Goal: Information Seeking & Learning: Check status

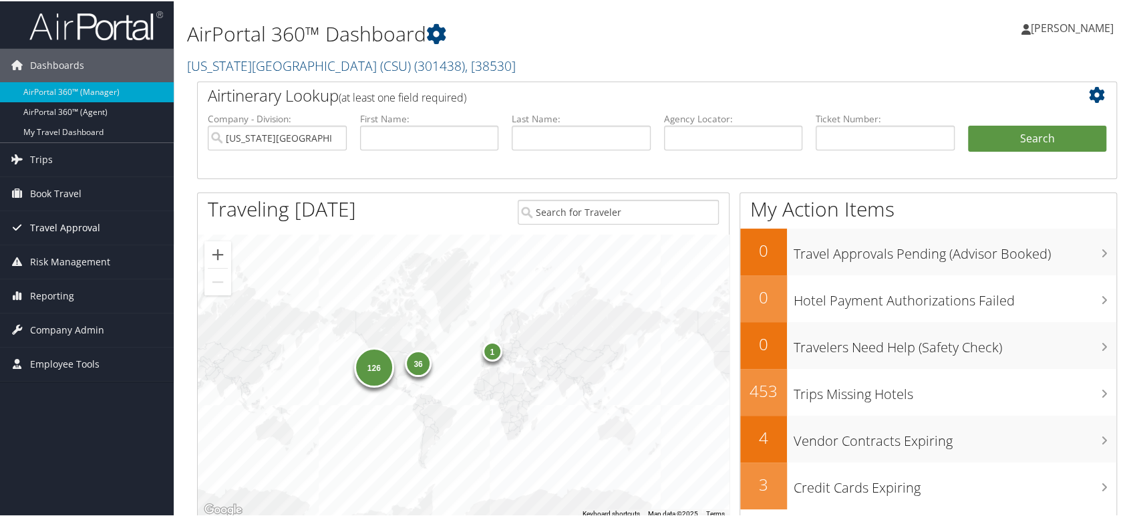
click at [44, 232] on span "Travel Approval" at bounding box center [65, 226] width 70 height 33
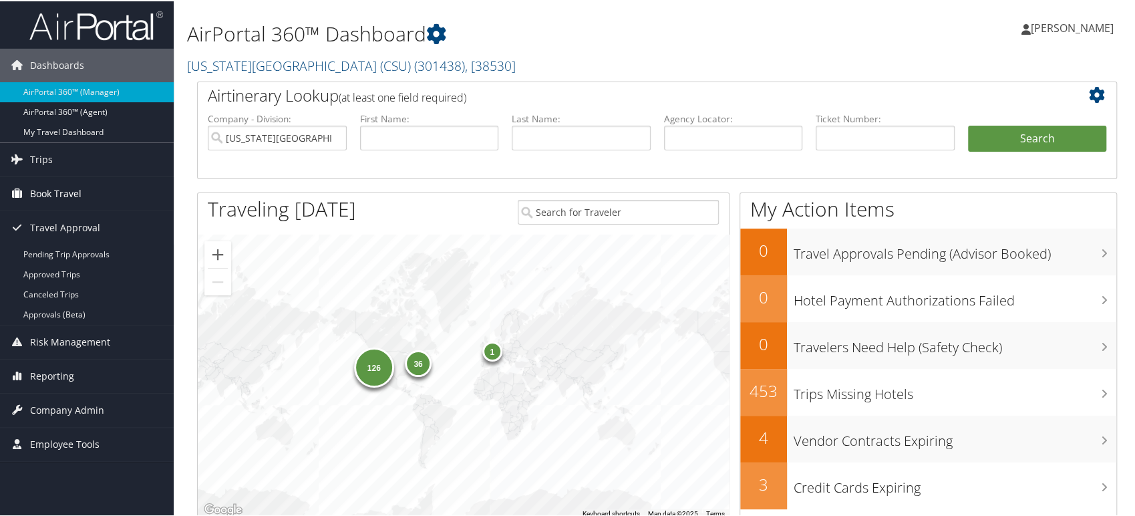
click at [87, 186] on link "Book Travel" at bounding box center [87, 192] width 174 height 33
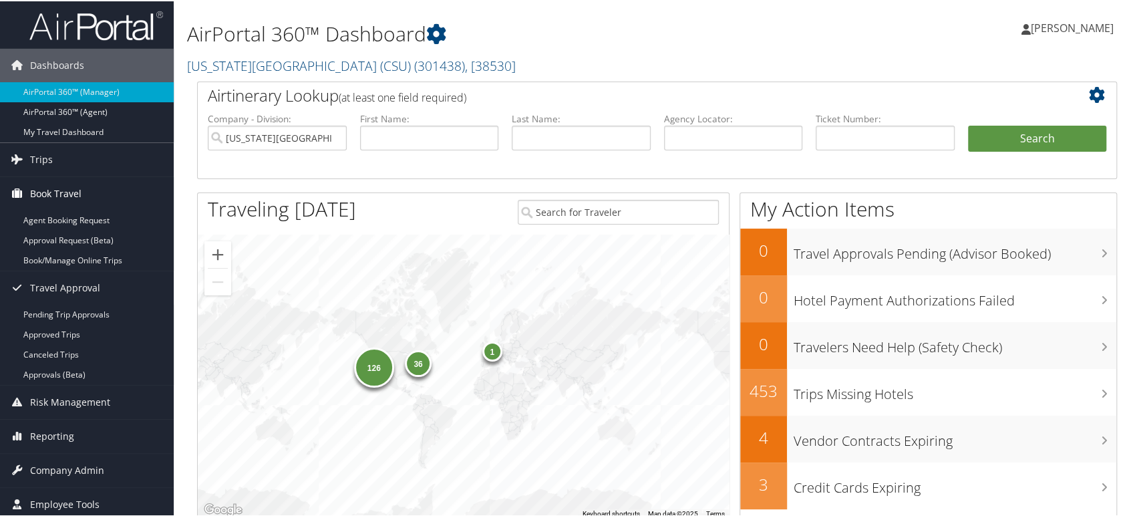
click at [82, 190] on link "Book Travel" at bounding box center [87, 192] width 174 height 33
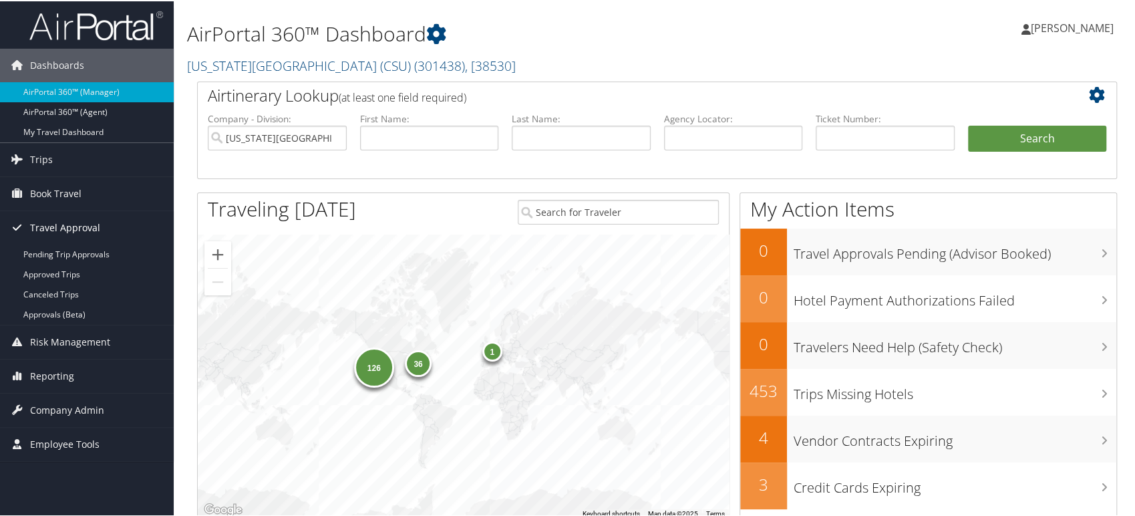
click at [58, 223] on span "Travel Approval" at bounding box center [65, 226] width 70 height 33
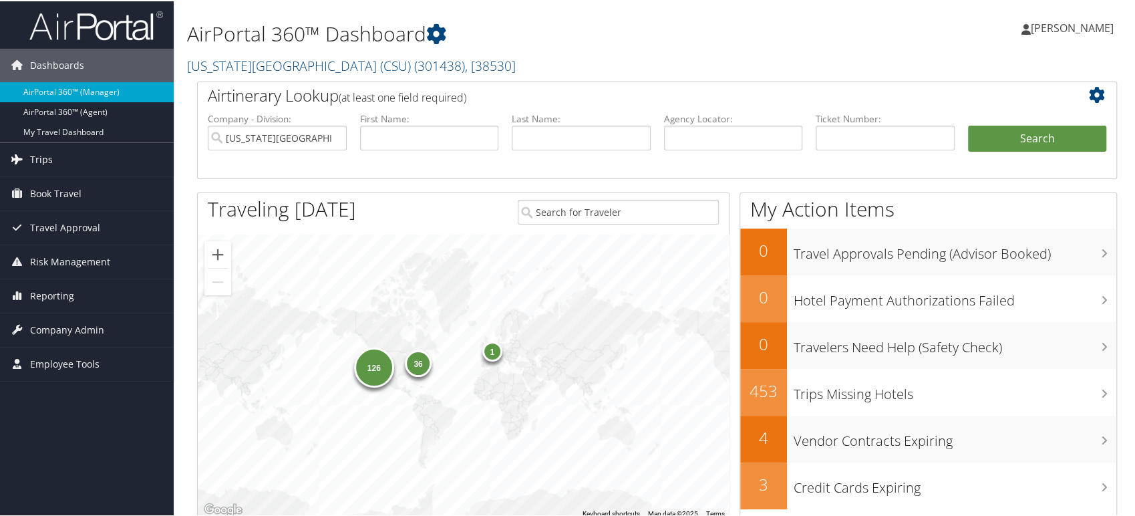
click at [59, 160] on link "Trips" at bounding box center [87, 158] width 174 height 33
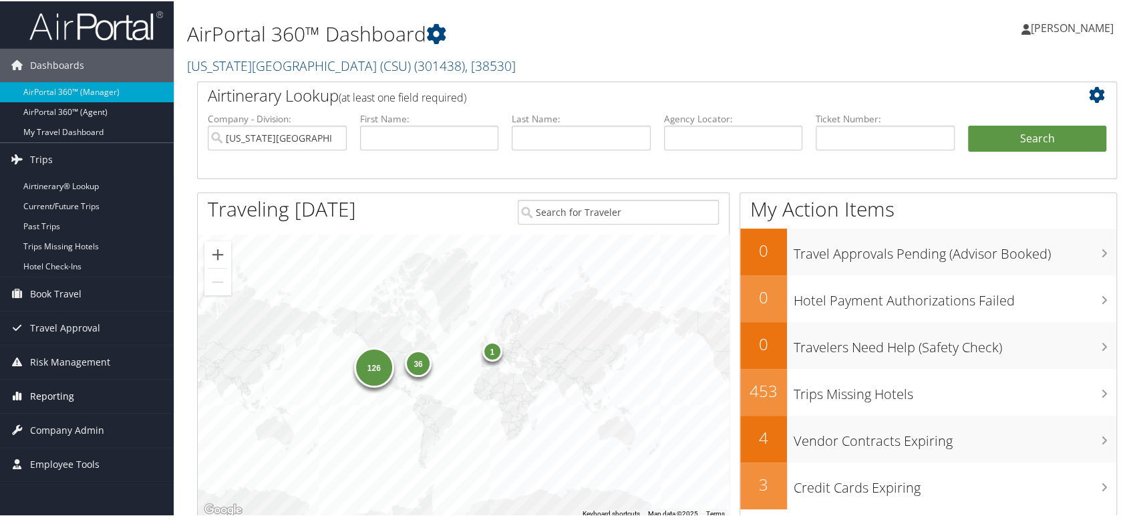
click at [48, 398] on span "Reporting" at bounding box center [52, 394] width 44 height 33
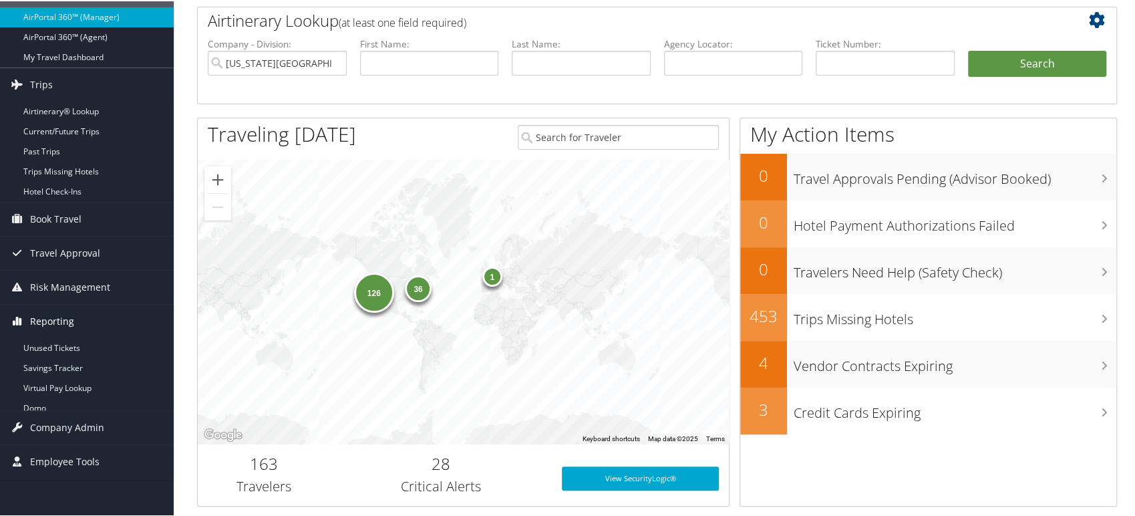
scroll to position [148, 0]
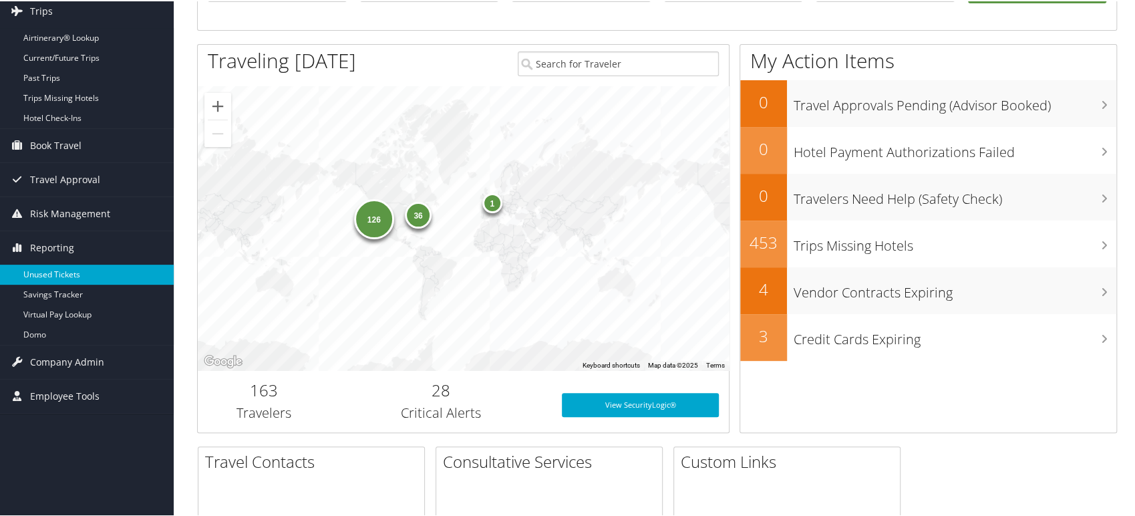
click at [71, 270] on link "Unused Tickets" at bounding box center [87, 273] width 174 height 20
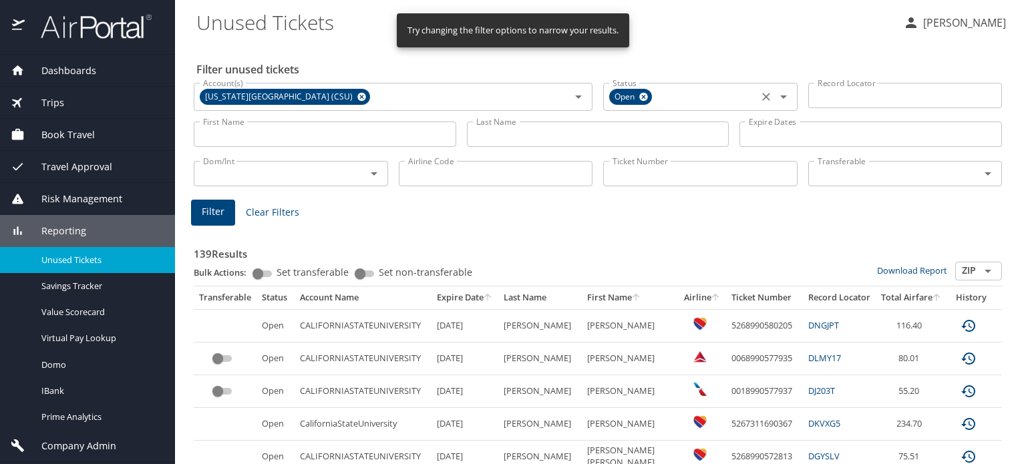
click at [639, 98] on icon at bounding box center [643, 97] width 9 height 9
click at [357, 96] on icon at bounding box center [361, 97] width 9 height 9
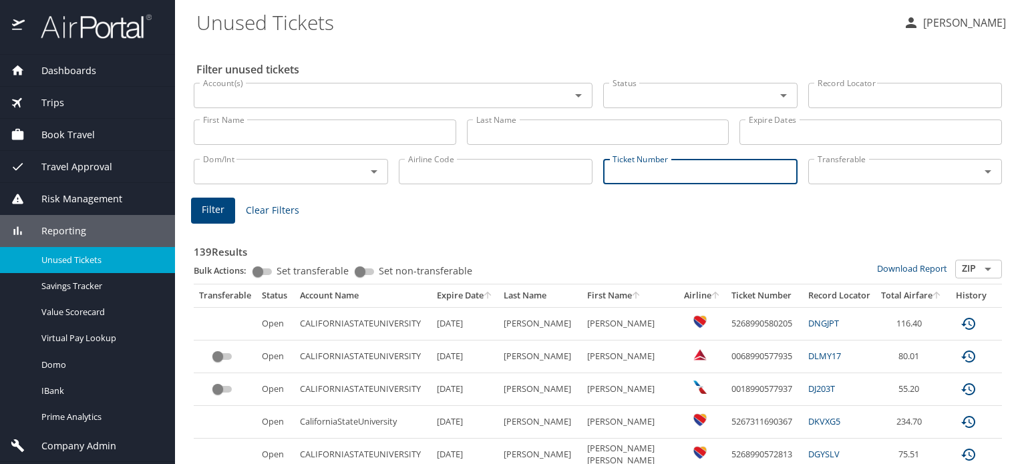
drag, startPoint x: 636, startPoint y: 166, endPoint x: 628, endPoint y: 166, distance: 8.0
click at [636, 166] on input "Ticket Number" at bounding box center [700, 171] width 194 height 25
paste input "0018998454815"
type input "0018998454815"
click at [224, 207] on button "Filter" at bounding box center [213, 211] width 44 height 26
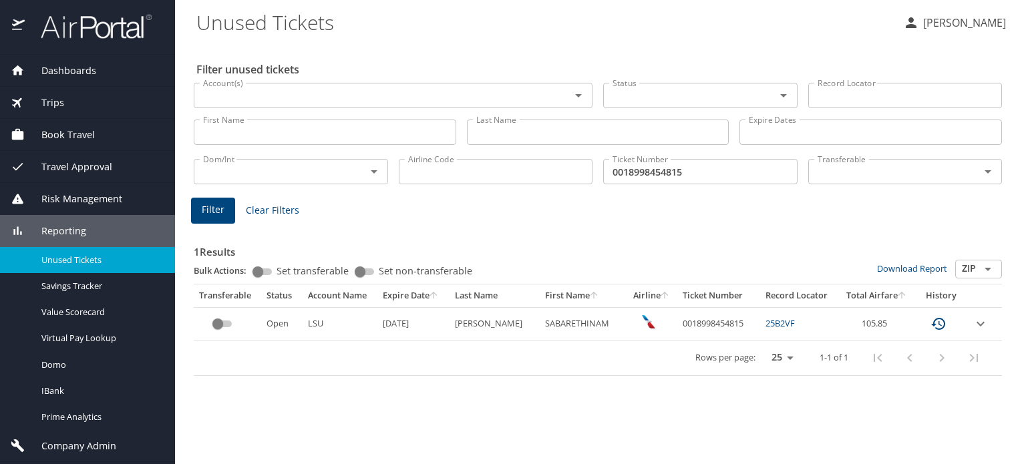
click at [695, 323] on td "0018998454815" at bounding box center [718, 323] width 83 height 33
copy td "0018998454815"
click at [398, 414] on div "Filter unused tickets Account(s) Account(s) Status Status Record Locator Record…" at bounding box center [600, 254] width 808 height 422
click at [694, 321] on td "0018998454815" at bounding box center [718, 323] width 83 height 33
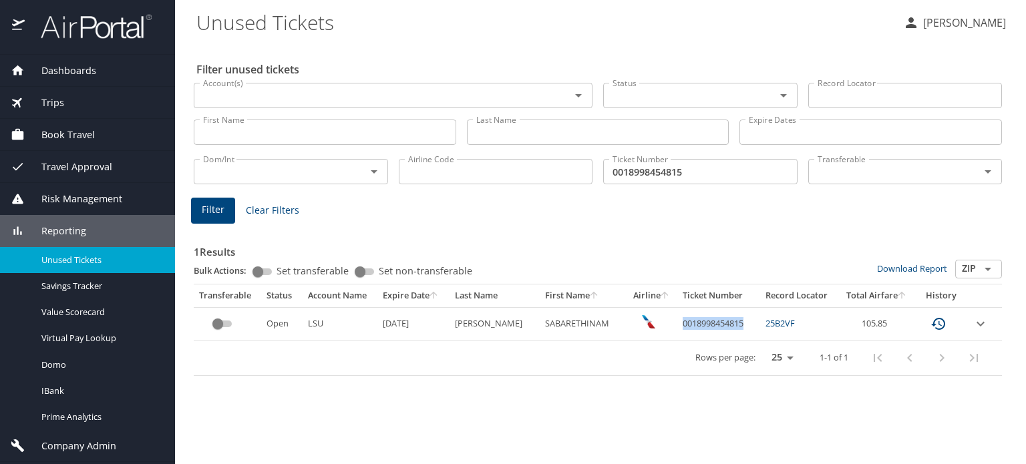
click at [694, 321] on td "0018998454815" at bounding box center [718, 323] width 83 height 33
copy td "0018998454815"
click at [697, 321] on td "0018998454815" at bounding box center [718, 323] width 83 height 33
click at [696, 321] on td "0018998454815" at bounding box center [718, 323] width 83 height 33
click at [591, 257] on h3 "1 Results" at bounding box center [598, 247] width 808 height 23
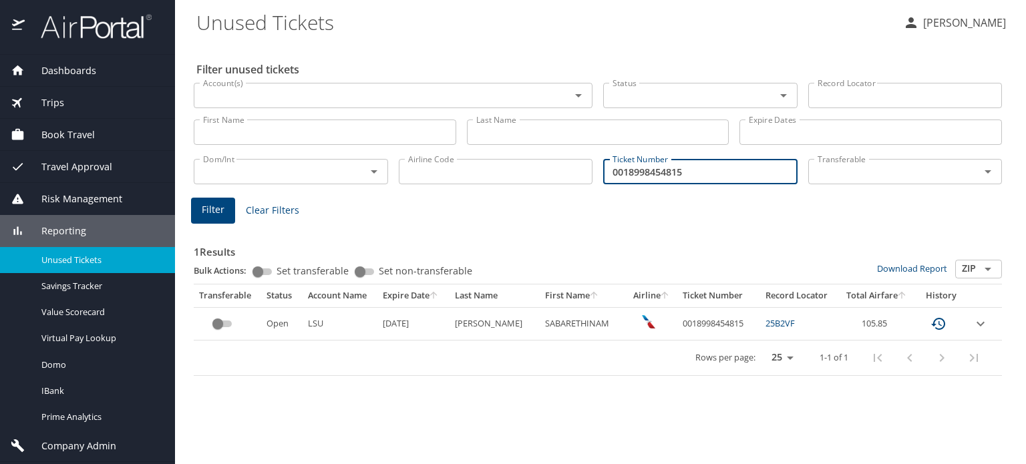
drag, startPoint x: 715, startPoint y: 168, endPoint x: 423, endPoint y: 174, distance: 292.0
click at [423, 174] on div "Dom/Int Dom/Int Airline Code Airline Code Ticket Number 0018998454815 Ticket Nu…" at bounding box center [597, 170] width 819 height 44
click at [502, 365] on div "Rows per page: 25 50 100 1-1 of 1" at bounding box center [595, 358] width 792 height 35
click at [781, 321] on link "25B2VF" at bounding box center [780, 323] width 29 height 12
click at [975, 326] on icon "expand row" at bounding box center [981, 324] width 16 height 16
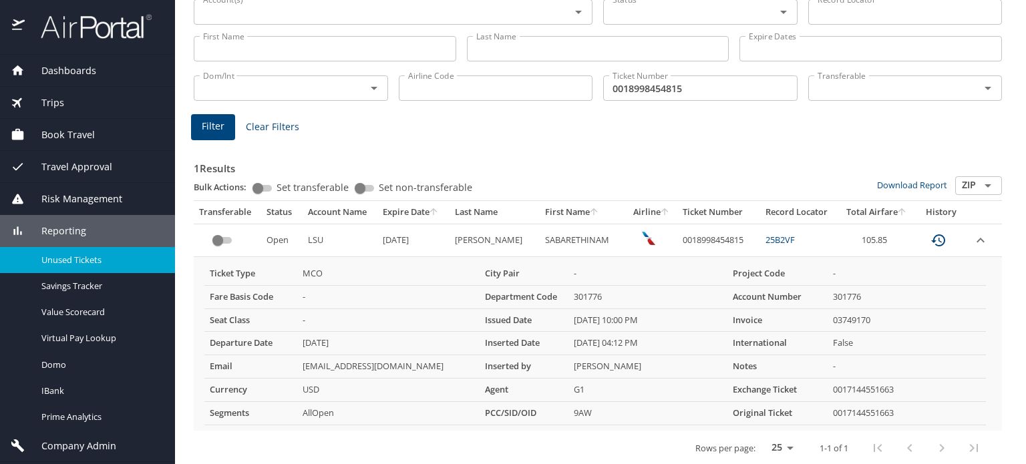
scroll to position [89, 0]
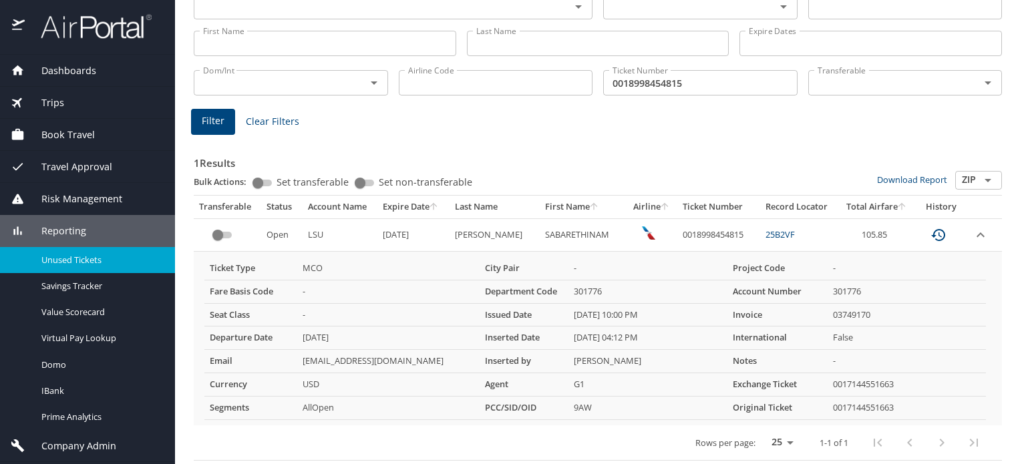
click at [701, 232] on td "0018998454815" at bounding box center [718, 234] width 83 height 33
click at [699, 232] on td "0018998454815" at bounding box center [718, 234] width 83 height 33
copy td "0018998454815"
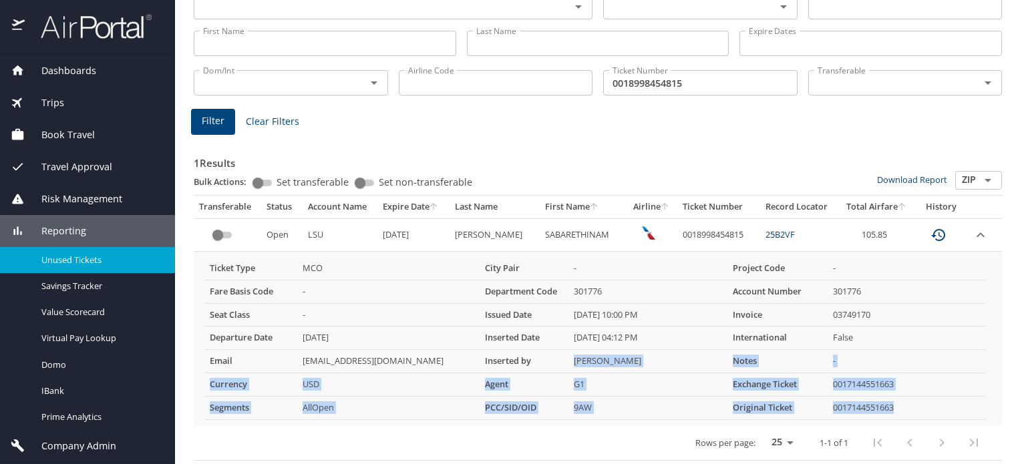
drag, startPoint x: 933, startPoint y: 406, endPoint x: 535, endPoint y: 363, distance: 399.8
click at [535, 363] on tbody "Ticket Type MCO City Pair - Project Code - Fare Basis Code - Department Code 30…" at bounding box center [595, 338] width 782 height 163
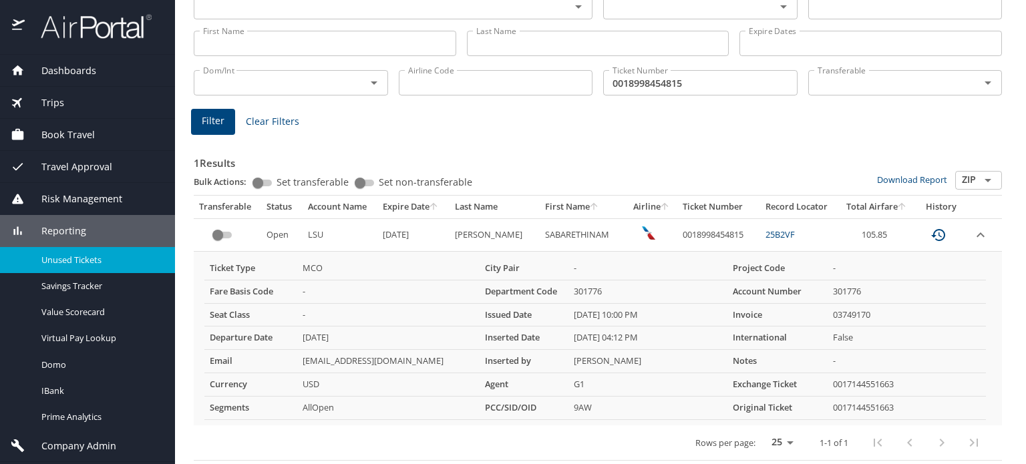
click at [470, 359] on td "SKAMESHWAR1@LSU.EDU" at bounding box center [388, 361] width 182 height 23
click at [540, 236] on td "SABARETHINAM" at bounding box center [583, 234] width 86 height 33
click at [973, 232] on icon "expand row" at bounding box center [981, 235] width 16 height 16
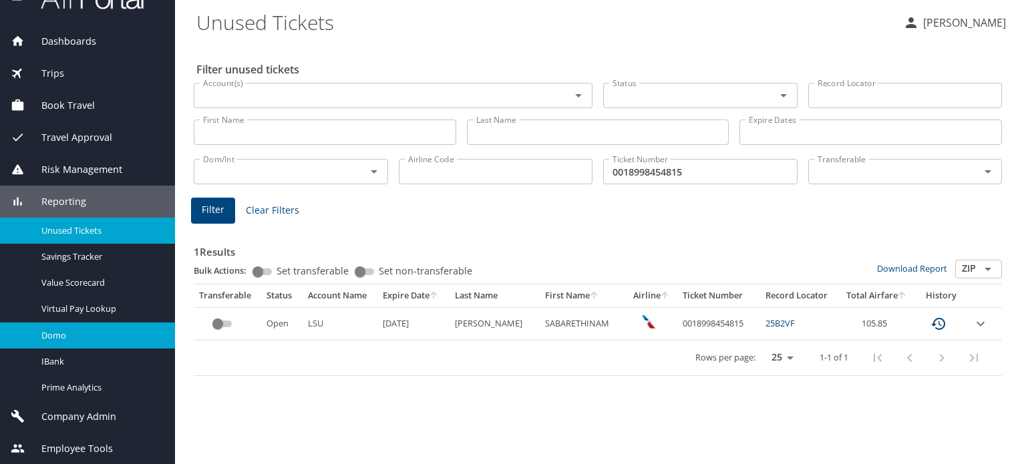
scroll to position [0, 0]
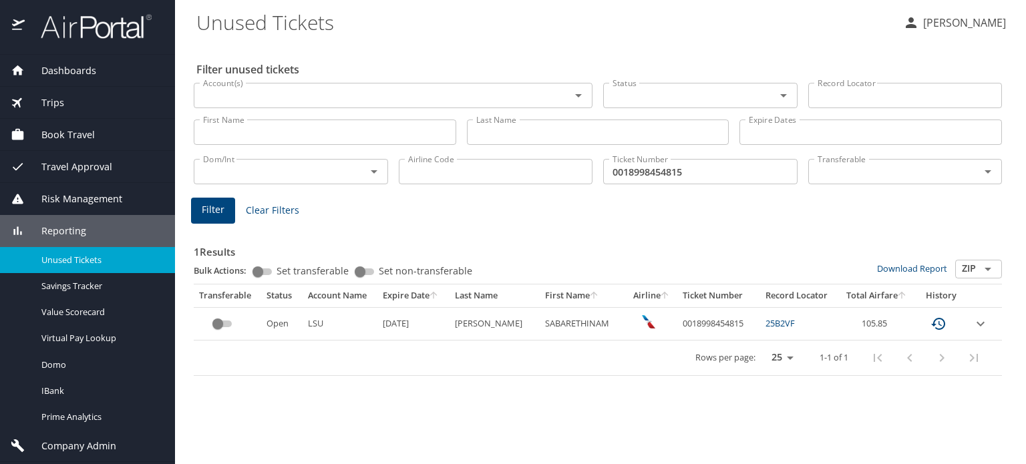
click at [537, 245] on h3 "1 Results" at bounding box center [598, 247] width 808 height 23
click at [474, 419] on div "Filter unused tickets Account(s) Account(s) Status Status Record Locator Record…" at bounding box center [600, 254] width 808 height 422
click at [473, 222] on div "1 Results Bulk Actions: Set transferable Set non-transferable Download Report Z…" at bounding box center [597, 299] width 819 height 166
click at [636, 397] on div "Filter unused tickets Account(s) Account(s) Status Status Record Locator Record…" at bounding box center [600, 254] width 808 height 422
drag, startPoint x: 689, startPoint y: 325, endPoint x: 703, endPoint y: 324, distance: 14.0
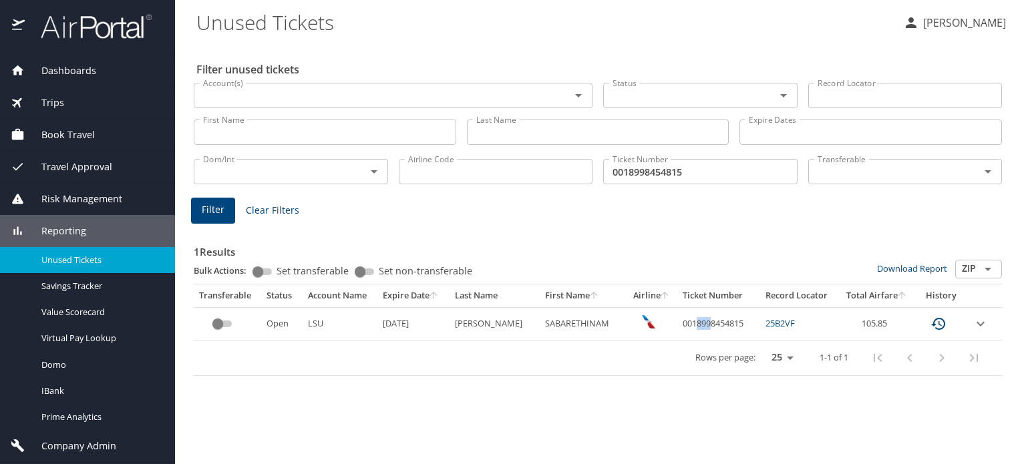
click at [703, 324] on td "0018998454815" at bounding box center [718, 323] width 83 height 33
click at [633, 395] on div "Filter unused tickets Account(s) Account(s) Status Status Record Locator Record…" at bounding box center [600, 254] width 808 height 422
drag, startPoint x: 799, startPoint y: 322, endPoint x: 713, endPoint y: 372, distance: 99.1
click at [760, 326] on td "25B2VF" at bounding box center [799, 323] width 79 height 33
click at [464, 409] on div "Filter unused tickets Account(s) Account(s) Status Status Record Locator Record…" at bounding box center [600, 254] width 808 height 422
